Goal: Transaction & Acquisition: Purchase product/service

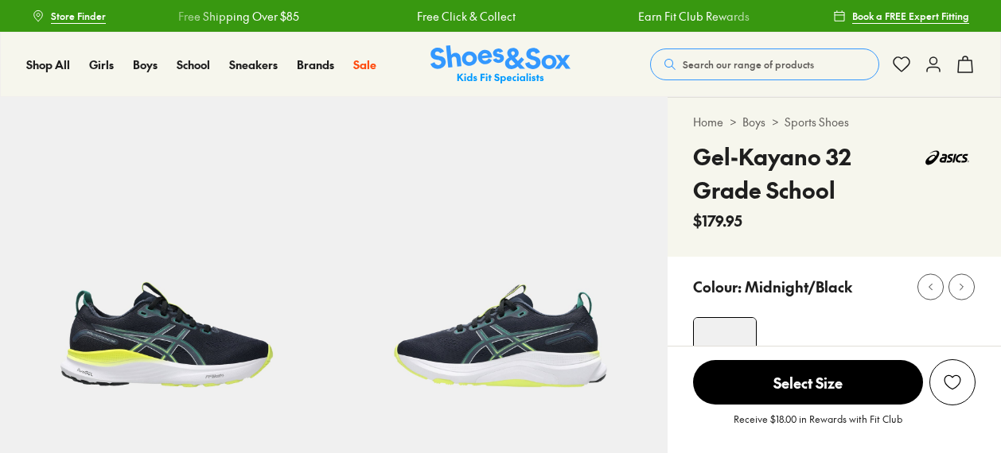
select select "*"
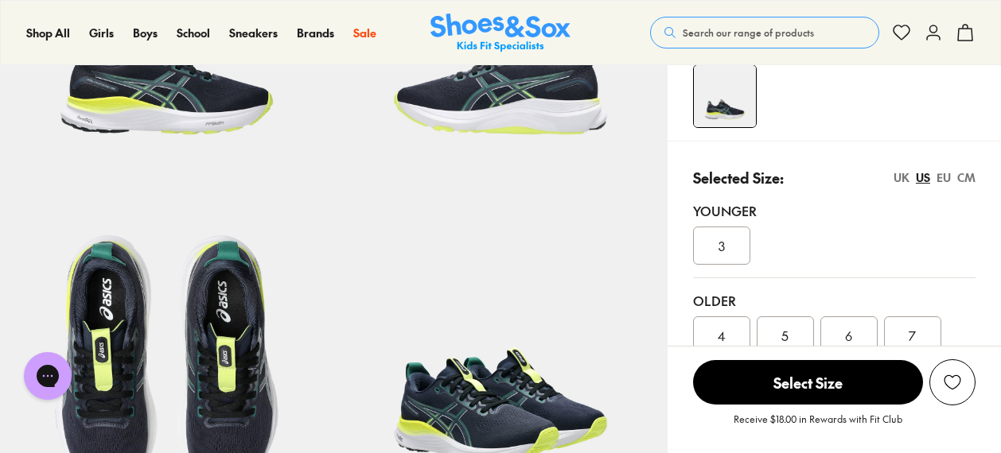
scroll to position [318, 0]
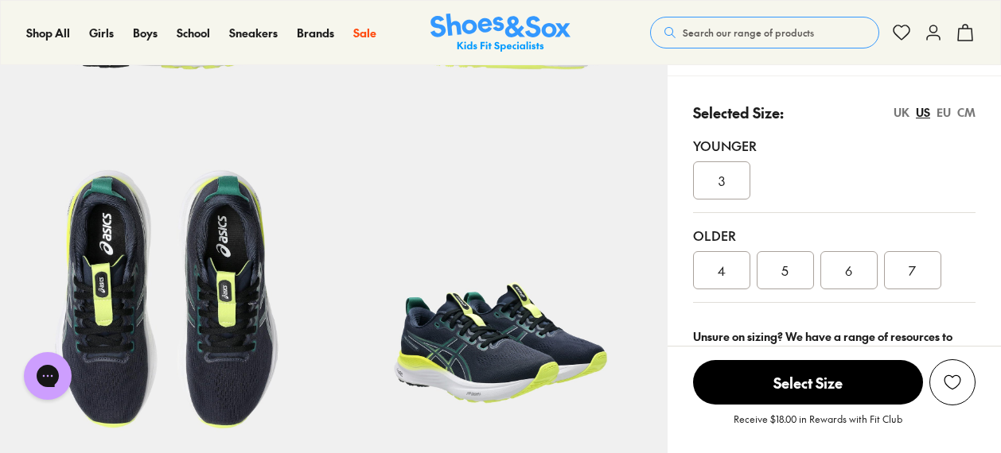
click at [773, 259] on div "5" at bounding box center [784, 270] width 57 height 38
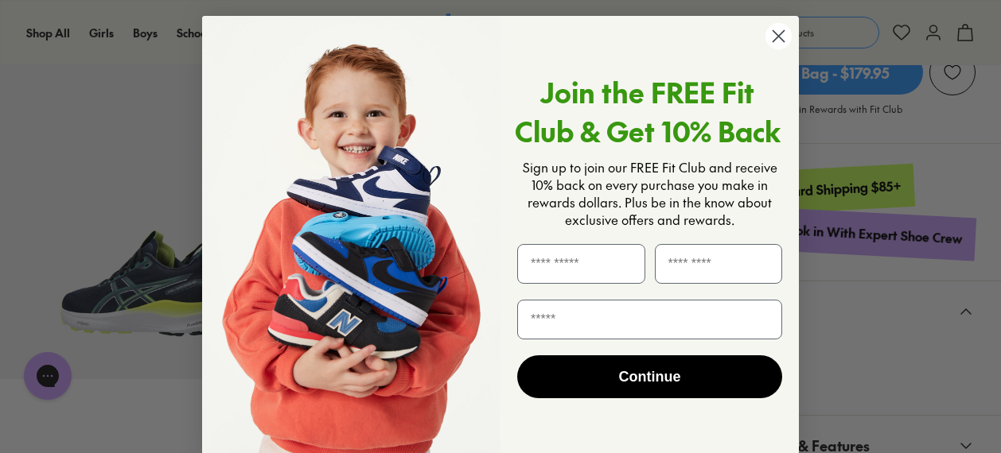
scroll to position [716, 0]
click at [789, 36] on form "Join the FREE Fit Club & Get 10% Back Sign up to join our FREE Fit Club and rec…" at bounding box center [500, 240] width 597 height 448
click at [786, 32] on circle "Close dialog" at bounding box center [778, 36] width 26 height 26
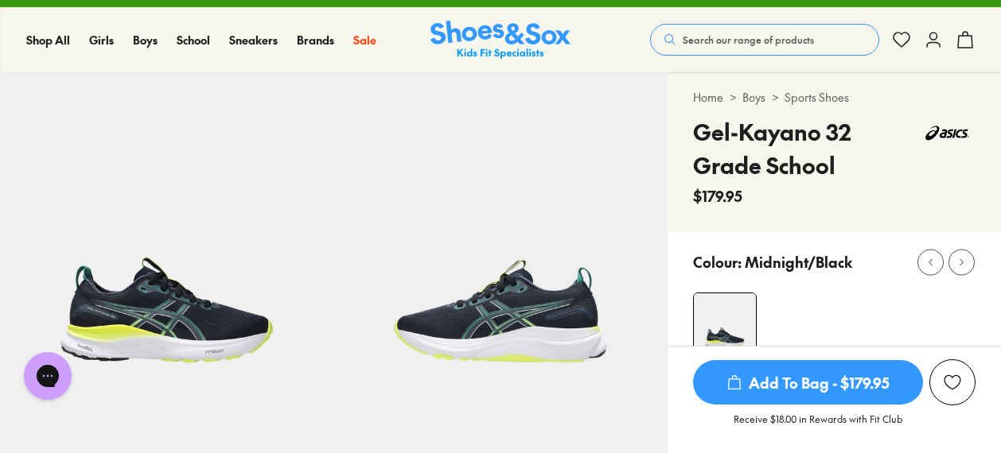
scroll to position [0, 0]
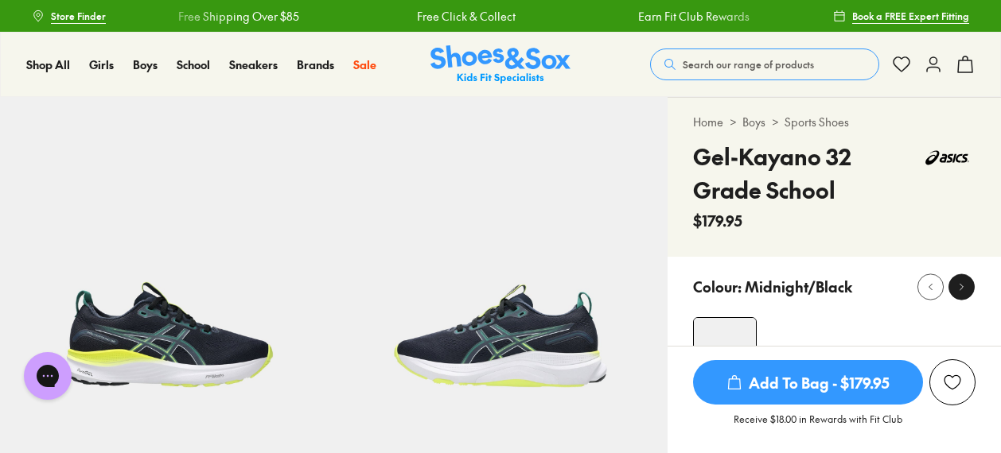
click at [962, 286] on icon at bounding box center [961, 287] width 12 height 12
click at [960, 284] on icon at bounding box center [961, 287] width 12 height 12
click at [934, 284] on icon at bounding box center [930, 287] width 12 height 12
click at [933, 284] on icon at bounding box center [930, 287] width 12 height 12
click at [968, 286] on div at bounding box center [961, 286] width 17 height 17
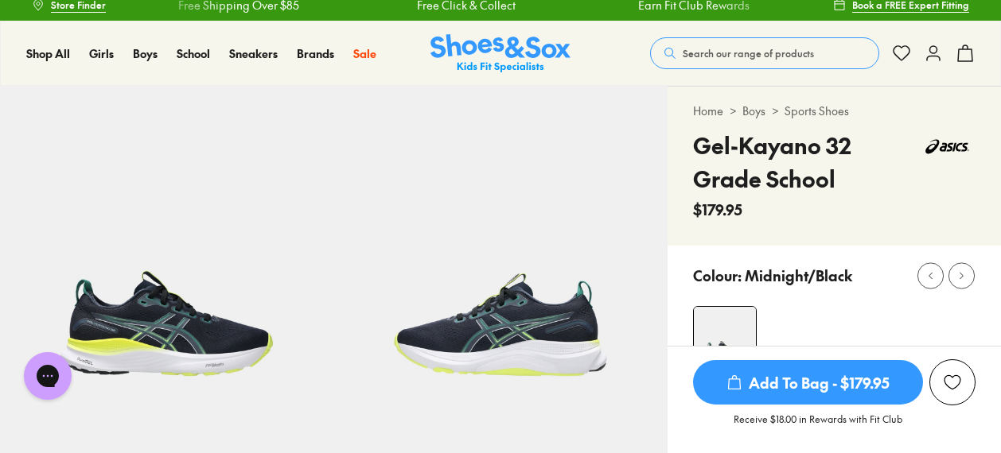
scroll to position [80, 0]
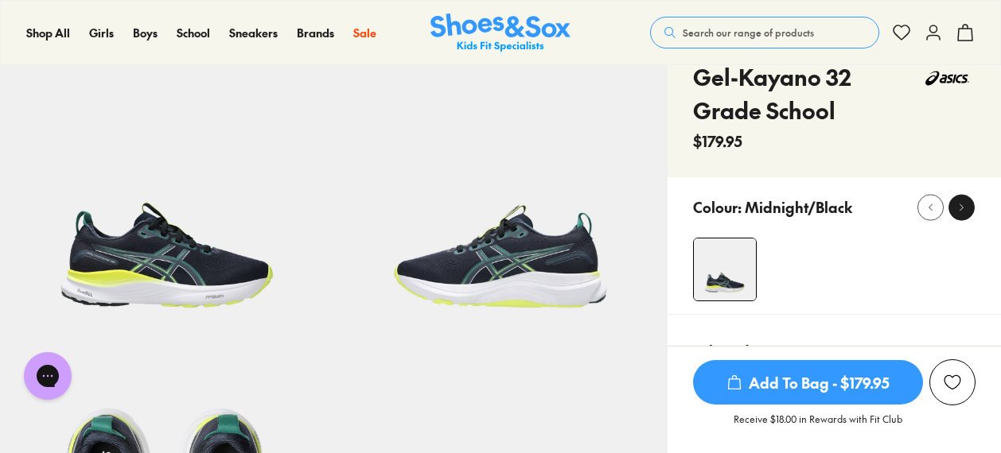
click at [960, 203] on icon at bounding box center [961, 207] width 12 height 12
click at [829, 196] on p "Midnight/Black" at bounding box center [797, 206] width 107 height 21
